Goal: Entertainment & Leisure: Browse casually

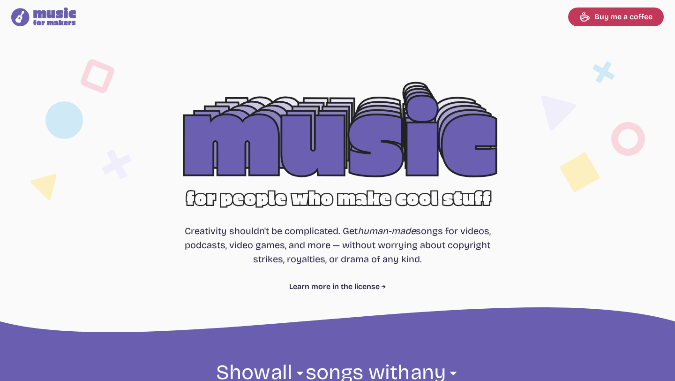
select select "most popular"
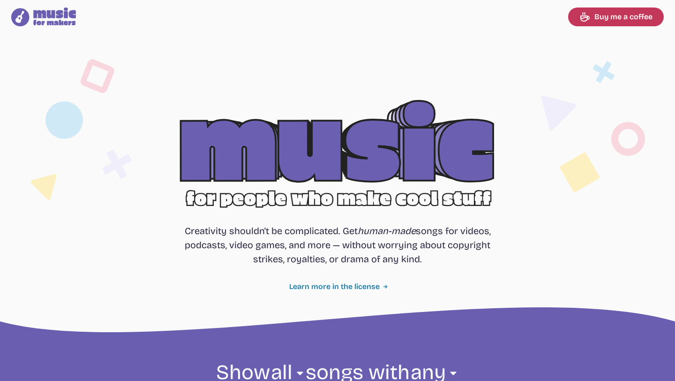
click at [328, 286] on link "Learn more in the license" at bounding box center [337, 286] width 97 height 11
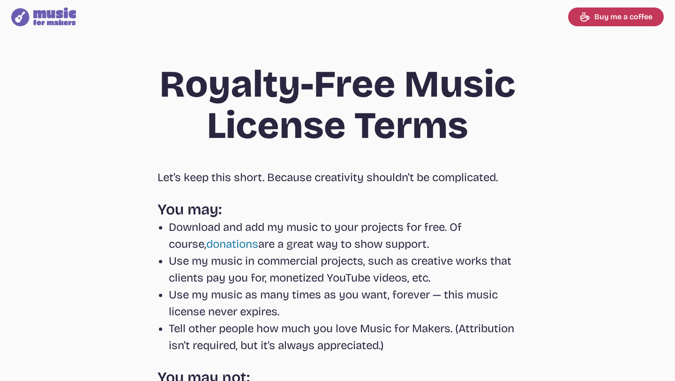
click at [52, 18] on icon at bounding box center [54, 16] width 43 height 18
select select "most popular"
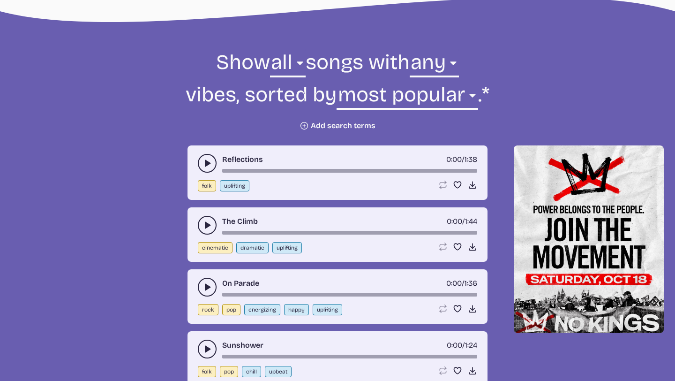
scroll to position [318, 0]
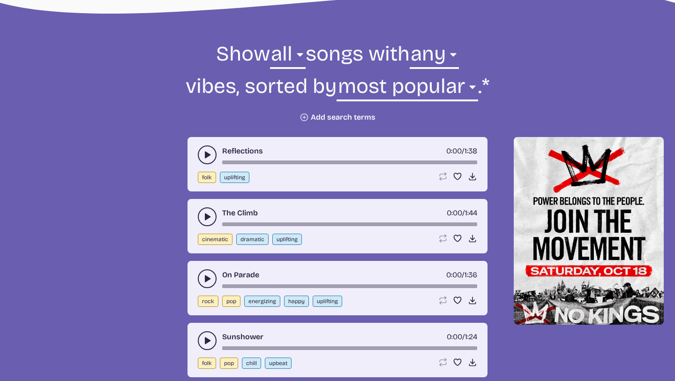
click at [207, 155] on use "play-pause toggle" at bounding box center [206, 154] width 9 height 9
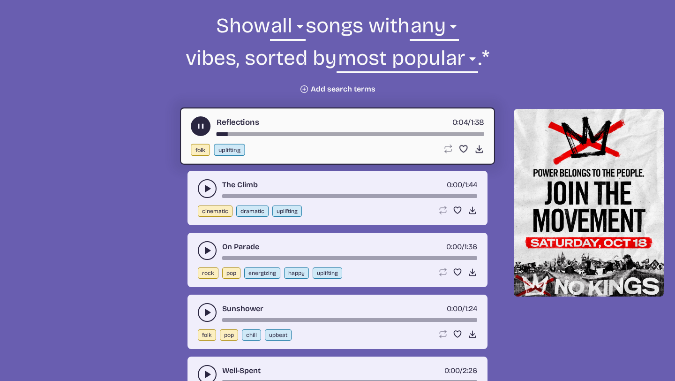
scroll to position [349, 0]
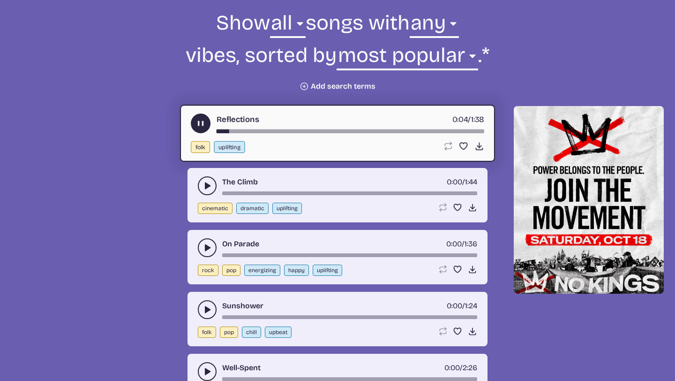
click at [202, 313] on icon "play-pause toggle" at bounding box center [206, 309] width 9 height 9
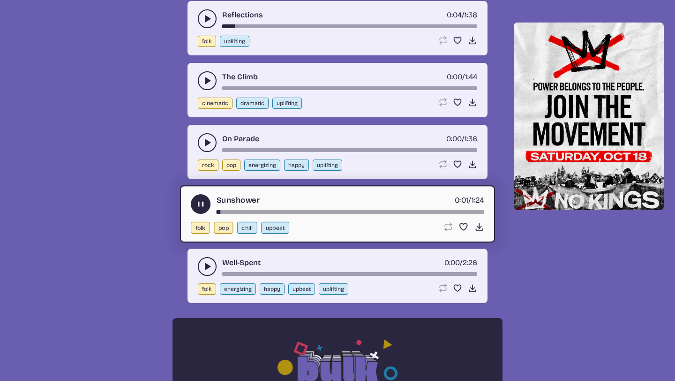
scroll to position [455, 0]
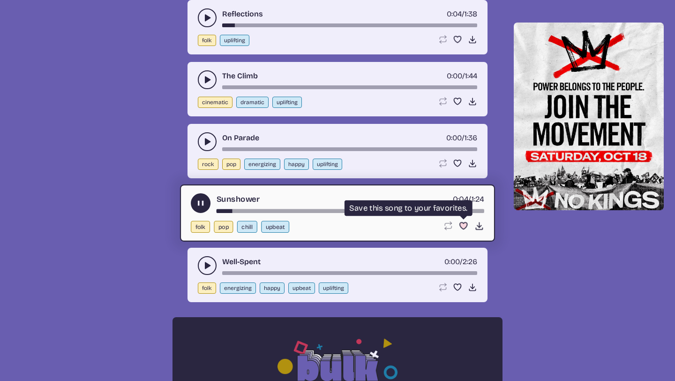
click at [461, 226] on use "Favorite" at bounding box center [463, 225] width 7 height 7
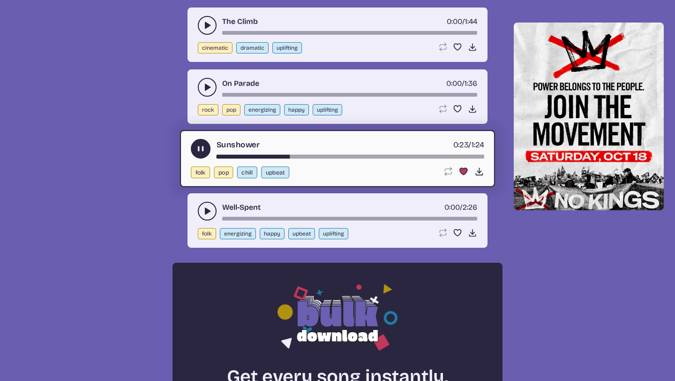
scroll to position [532, 0]
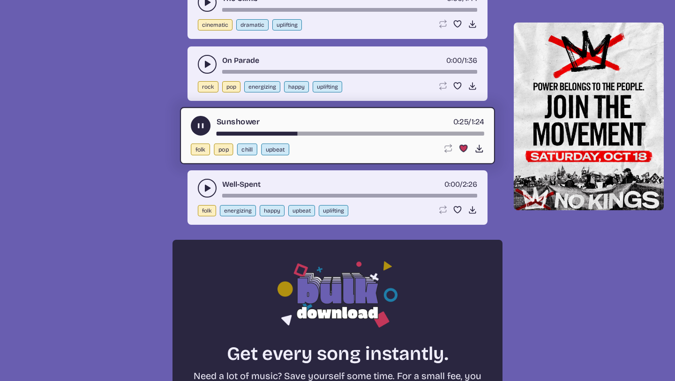
click at [210, 191] on icon "play-pause toggle" at bounding box center [206, 187] width 9 height 9
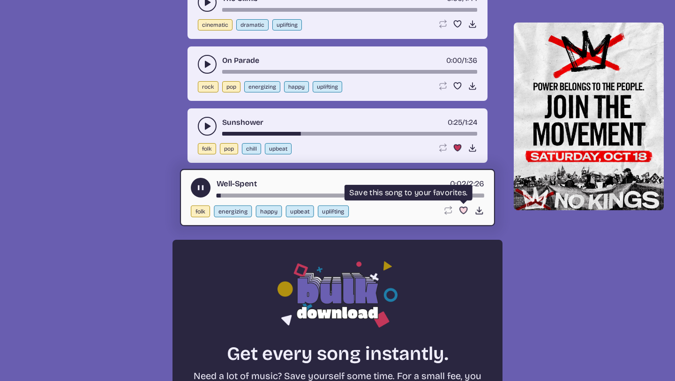
click at [459, 212] on icon "Favorite song" at bounding box center [463, 210] width 10 height 10
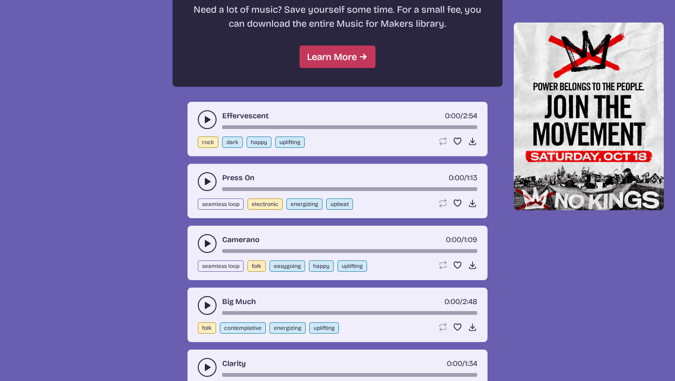
scroll to position [900, 0]
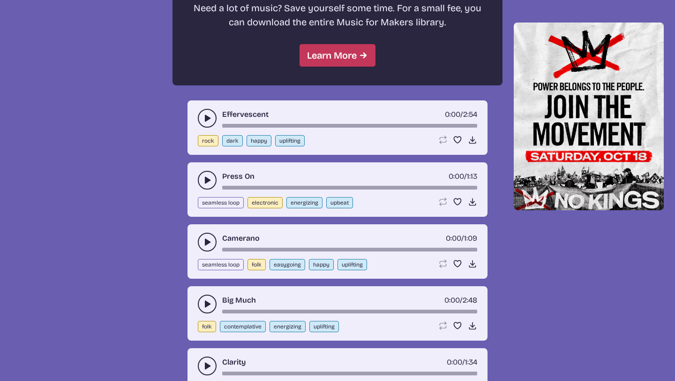
click at [203, 119] on icon "play-pause toggle" at bounding box center [206, 117] width 9 height 9
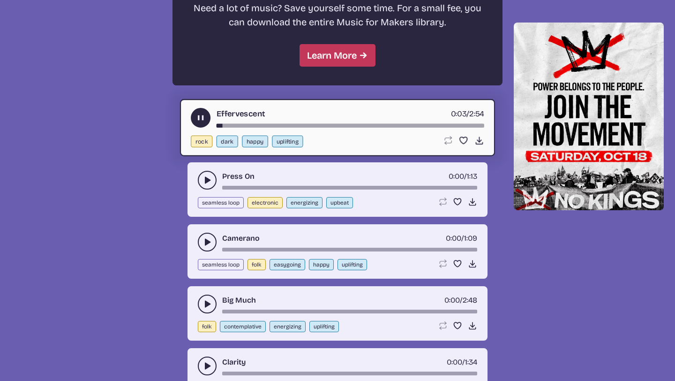
click at [198, 119] on use "play-pause toggle" at bounding box center [201, 118] width 10 height 10
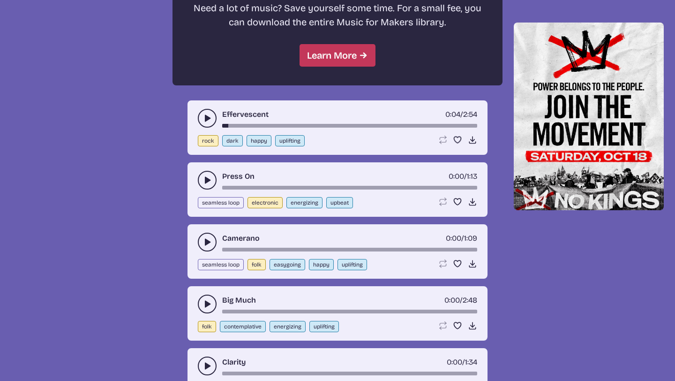
click at [198, 187] on div "Press On 0:00 / 1:13" at bounding box center [337, 180] width 279 height 19
click at [206, 184] on icon "play-pause toggle" at bounding box center [206, 179] width 9 height 9
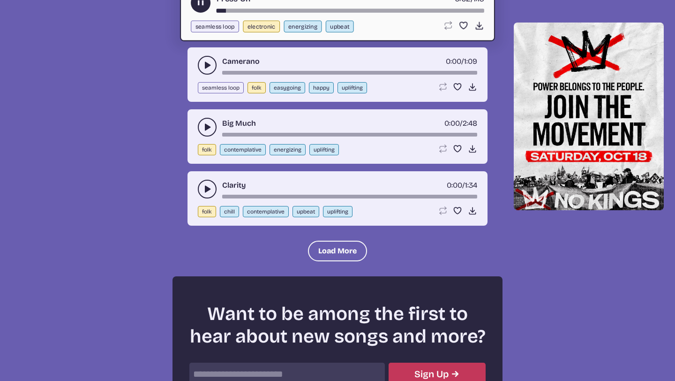
scroll to position [1116, 0]
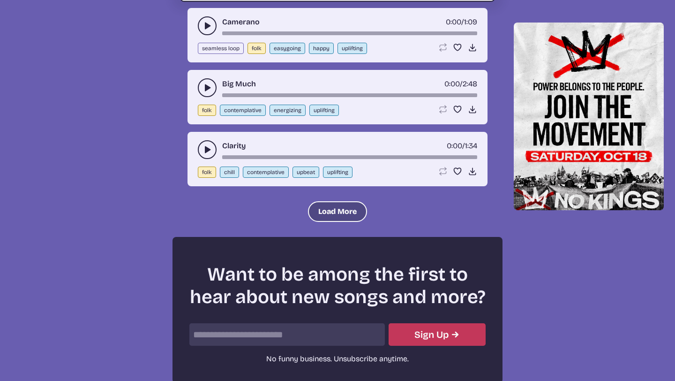
click at [341, 212] on button "Load More" at bounding box center [337, 211] width 59 height 21
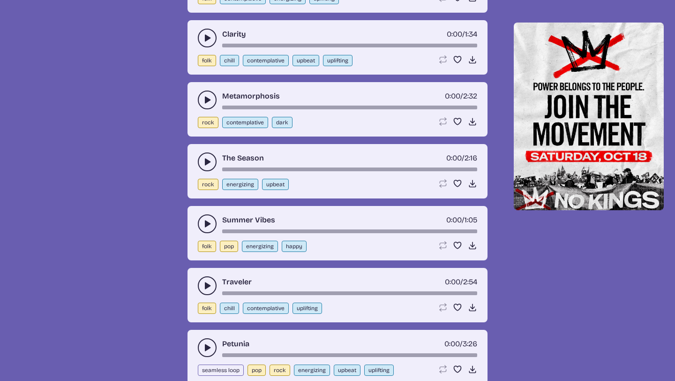
scroll to position [1225, 0]
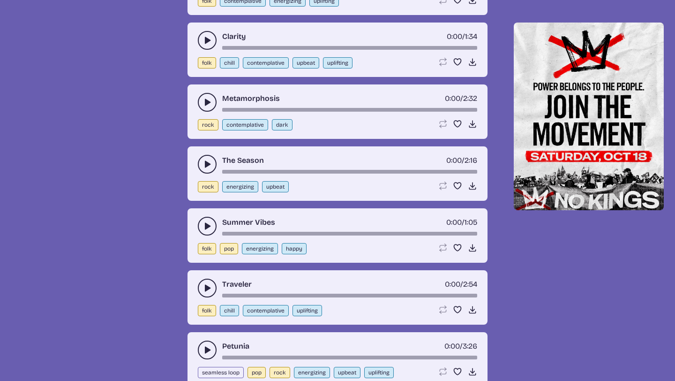
click at [206, 106] on icon "play-pause toggle" at bounding box center [206, 101] width 9 height 9
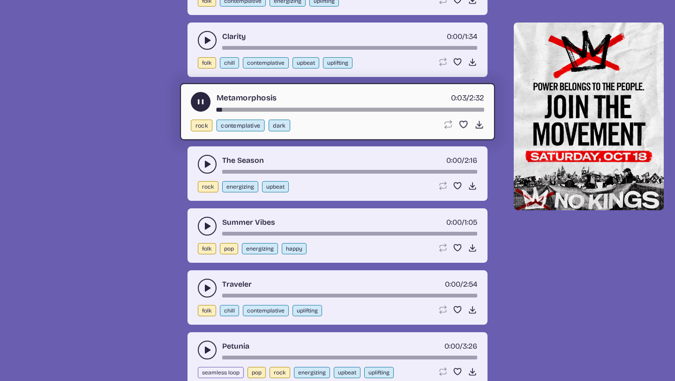
click at [205, 224] on use "play-pause toggle" at bounding box center [206, 225] width 9 height 9
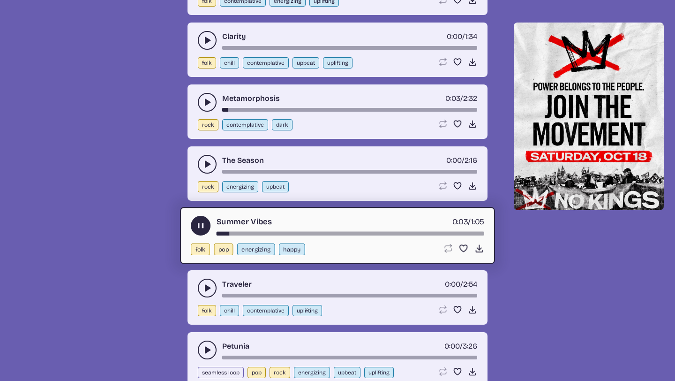
click at [205, 224] on icon "play-pause toggle" at bounding box center [201, 226] width 10 height 10
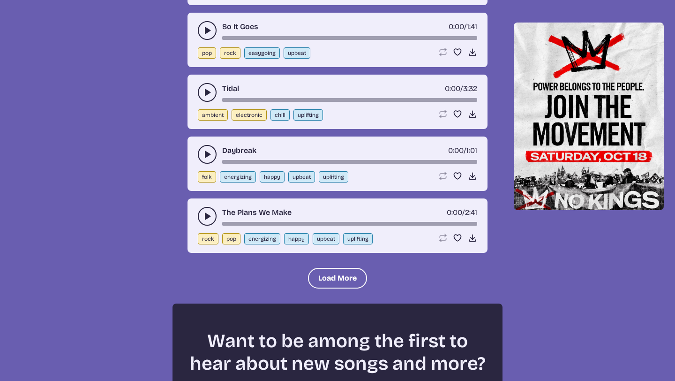
scroll to position [1919, 0]
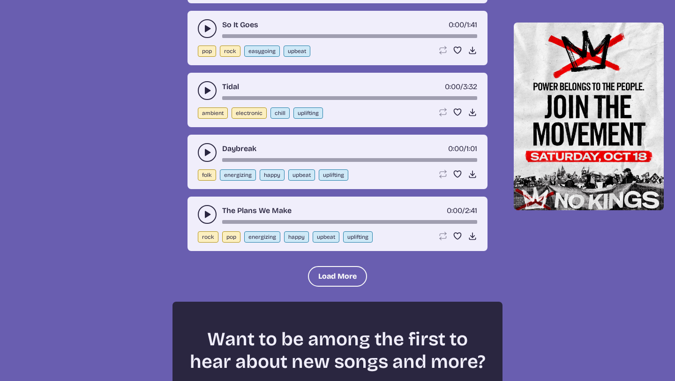
click at [204, 28] on icon "play-pause toggle" at bounding box center [206, 28] width 9 height 9
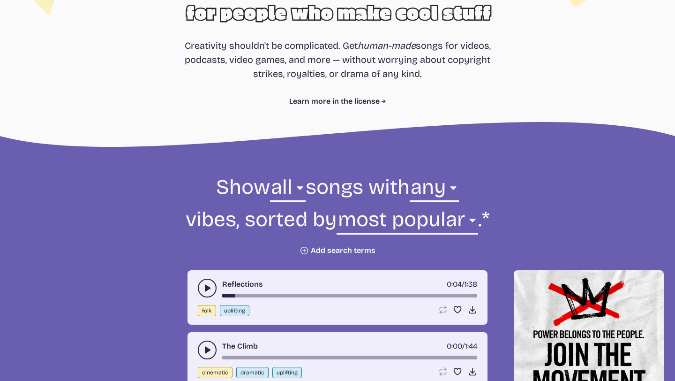
scroll to position [195, 0]
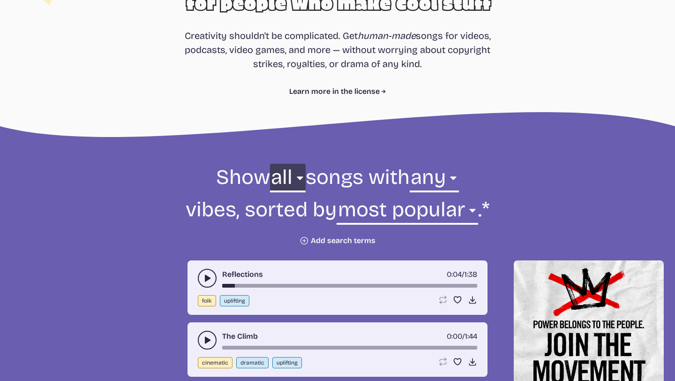
click at [281, 182] on select "all ambient cinematic electronic folk holiday jazz pop rock world" at bounding box center [288, 180] width 36 height 32
click at [436, 175] on select "any aggressive chill contemplative dark dramatic easygoing energizing happy ser…" at bounding box center [434, 180] width 49 height 32
click at [410, 164] on select "any aggressive chill contemplative dark dramatic easygoing energizing happy ser…" at bounding box center [434, 180] width 49 height 32
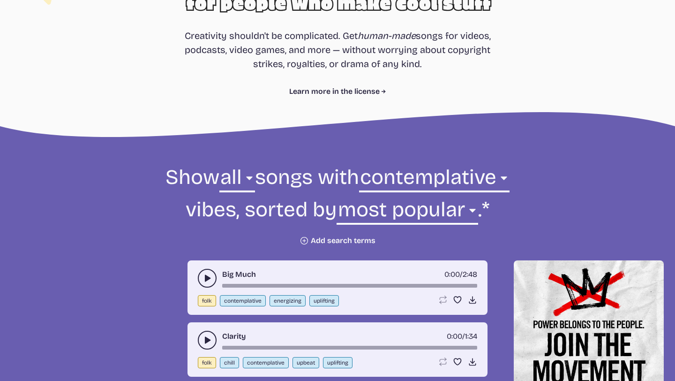
click at [210, 343] on icon "play-pause toggle" at bounding box center [206, 339] width 9 height 9
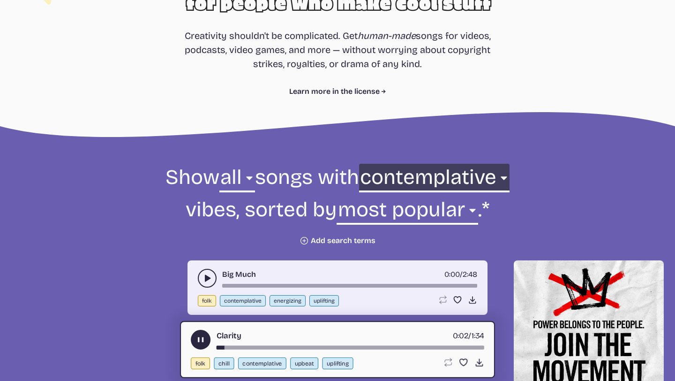
click at [492, 178] on select "any aggressive chill contemplative dark dramatic easygoing energizing happy ser…" at bounding box center [434, 180] width 150 height 32
select select "chill"
click at [416, 164] on select "any aggressive chill contemplative dark dramatic easygoing energizing happy ser…" at bounding box center [434, 180] width 150 height 32
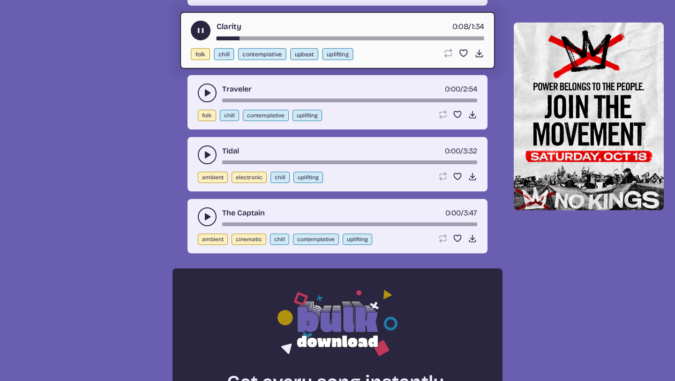
scroll to position [505, 0]
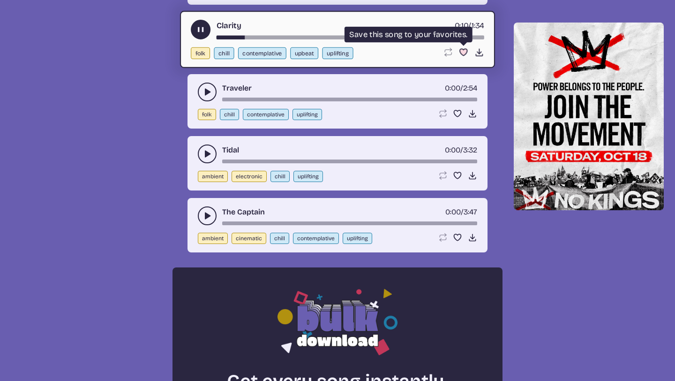
click at [459, 52] on icon "Favorite song" at bounding box center [463, 52] width 10 height 10
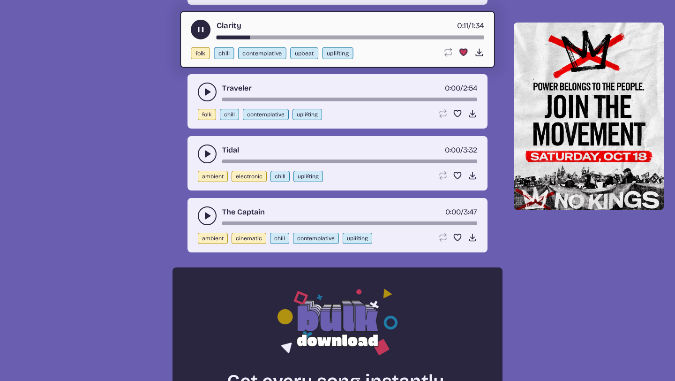
click at [206, 150] on icon "play-pause toggle" at bounding box center [206, 153] width 9 height 9
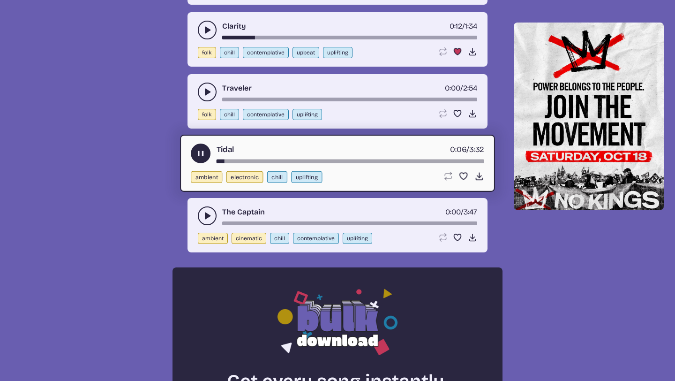
click at [254, 161] on div "song-time-bar" at bounding box center [351, 161] width 268 height 4
click at [461, 175] on use "Favorite" at bounding box center [463, 175] width 7 height 7
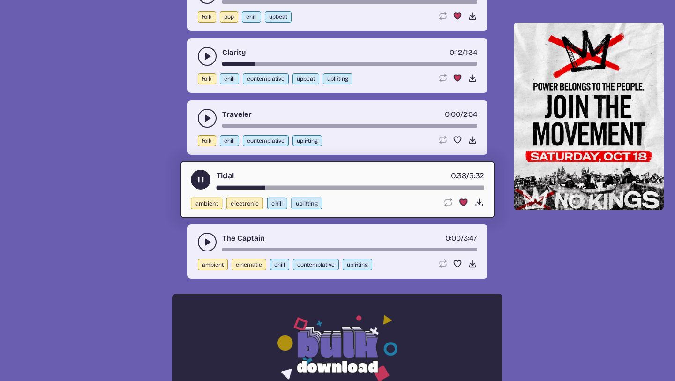
scroll to position [477, 0]
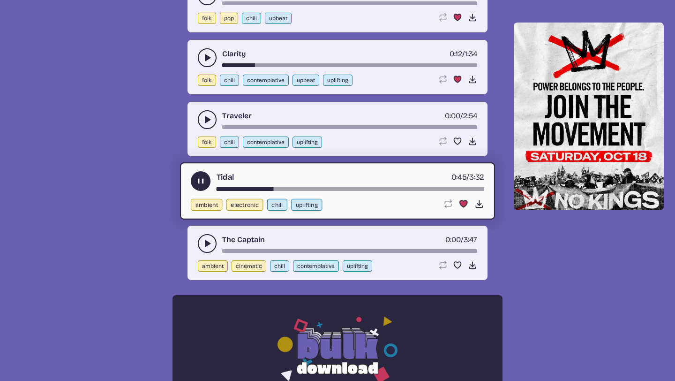
click at [196, 186] on button "play-pause toggle" at bounding box center [201, 181] width 20 height 20
